Goal: Transaction & Acquisition: Purchase product/service

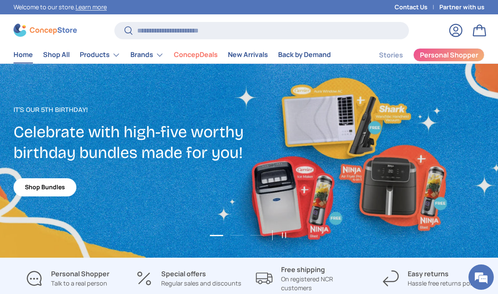
click at [153, 57] on summary "Brands" at bounding box center [146, 54] width 43 height 17
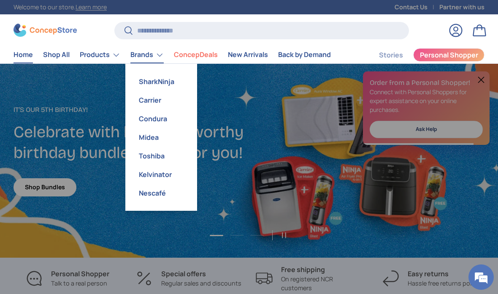
click at [159, 96] on link "Carrier" at bounding box center [161, 100] width 62 height 19
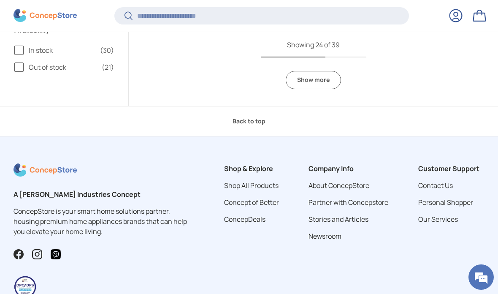
scroll to position [2203, 0]
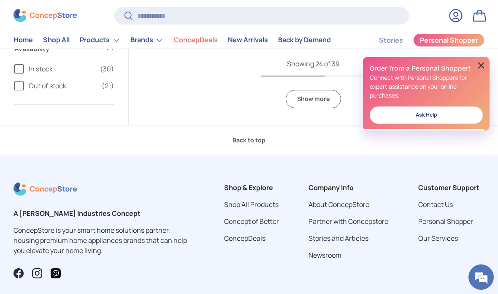
click at [316, 90] on link "Show more" at bounding box center [313, 99] width 55 height 18
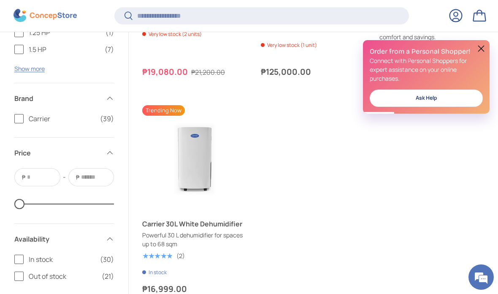
scroll to position [3022, 0]
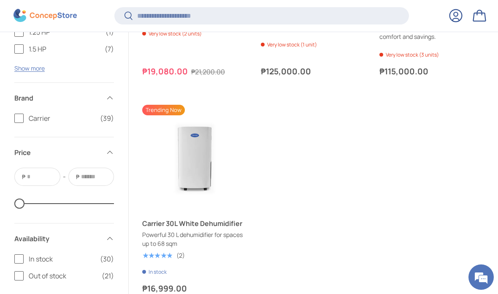
click at [200, 148] on img "Carrier 30L White Dehumidifier" at bounding box center [194, 157] width 105 height 105
